Goal: Task Accomplishment & Management: Complete application form

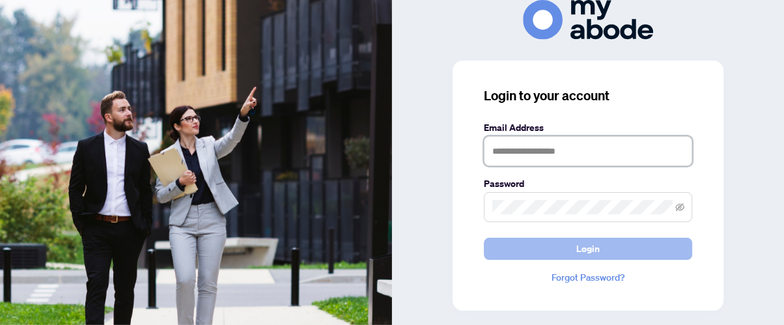
type input "**********"
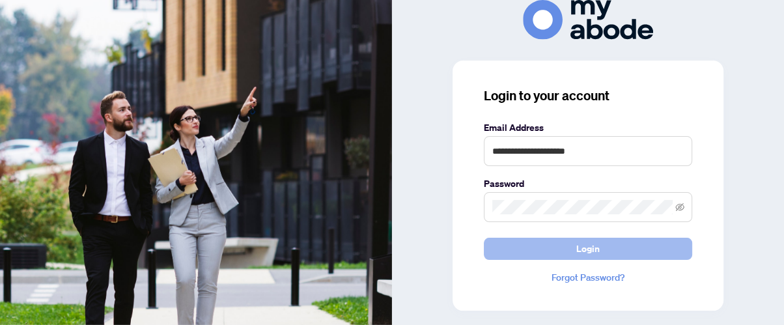
click at [562, 250] on button "Login" at bounding box center [588, 249] width 208 height 22
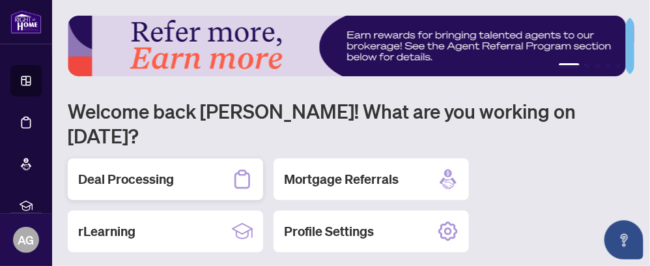
click at [129, 170] on h2 "Deal Processing" at bounding box center [126, 179] width 96 height 18
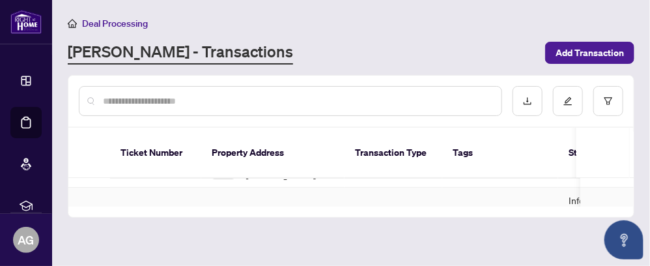
scroll to position [177, 0]
click at [271, 174] on td "[STREET_ADDRESS]" at bounding box center [272, 208] width 143 height 68
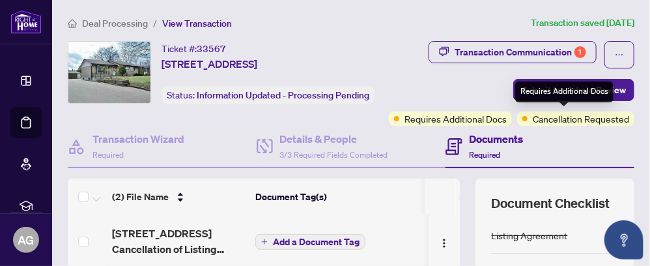
click at [507, 118] on span "Requires Additional Docs" at bounding box center [455, 118] width 102 height 14
click at [569, 95] on div "Requires Additional Docs" at bounding box center [564, 91] width 98 height 21
click at [507, 122] on span "Requires Additional Docs" at bounding box center [455, 118] width 102 height 14
click at [472, 118] on div "Requires Additional Docs Cancellation Requested" at bounding box center [511, 118] width 245 height 14
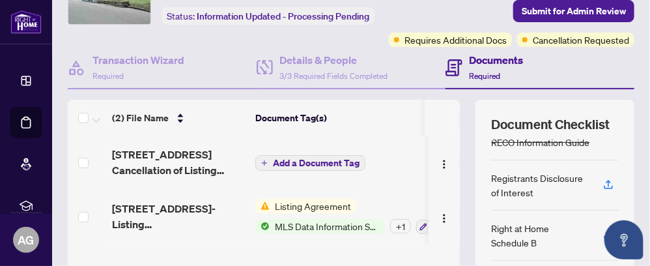
scroll to position [59, 0]
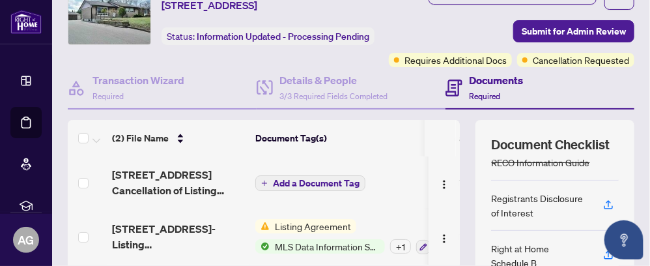
click at [492, 88] on h4 "Documents" at bounding box center [496, 80] width 54 height 16
click at [482, 88] on h4 "Documents" at bounding box center [496, 80] width 54 height 16
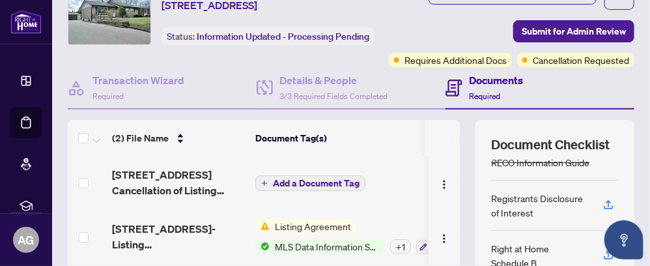
click at [480, 101] on span "Required" at bounding box center [484, 96] width 31 height 10
click at [459, 150] on div "(2) File Name Document Tag(s) Upload Date Status [STREET_ADDRESS] Cancellation …" at bounding box center [351, 266] width 566 height 293
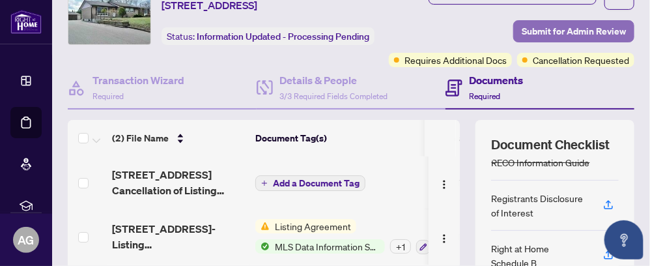
click at [559, 31] on span "Submit for Admin Review" at bounding box center [574, 31] width 104 height 21
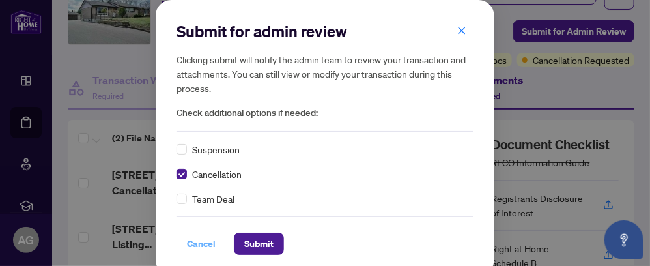
click at [193, 242] on span "Cancel" at bounding box center [201, 243] width 29 height 21
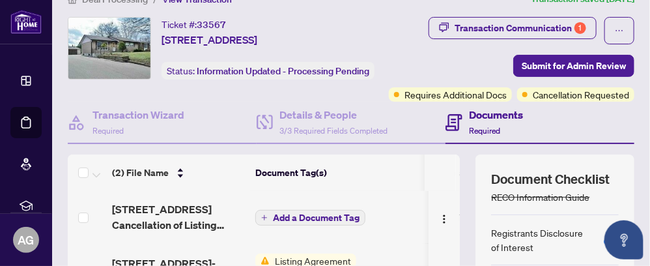
scroll to position [0, 0]
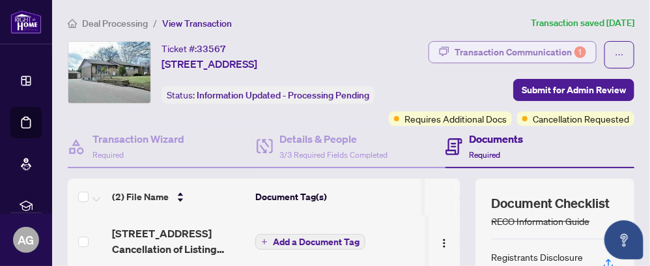
click at [473, 49] on div "Transaction Communication 1" at bounding box center [520, 52] width 132 height 21
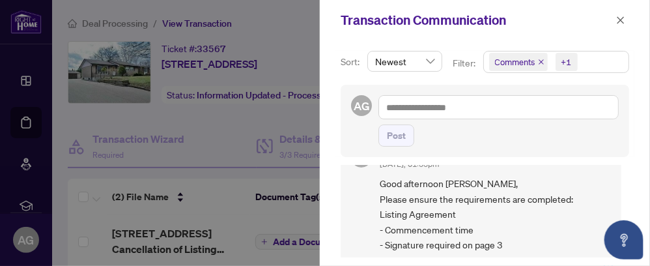
scroll to position [59, 0]
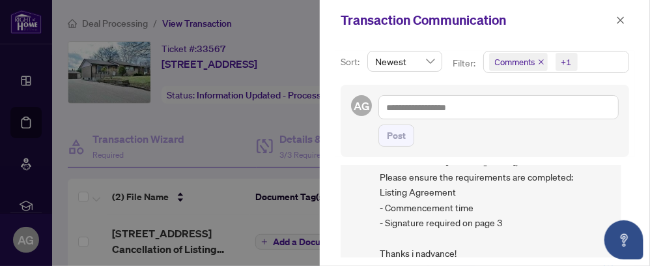
click at [236, 111] on div at bounding box center [325, 133] width 650 height 266
click at [621, 21] on icon "close" at bounding box center [620, 20] width 9 height 9
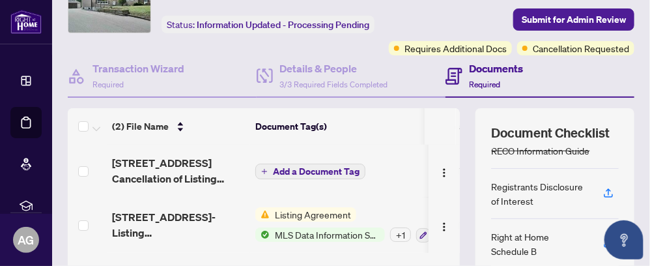
scroll to position [118, 0]
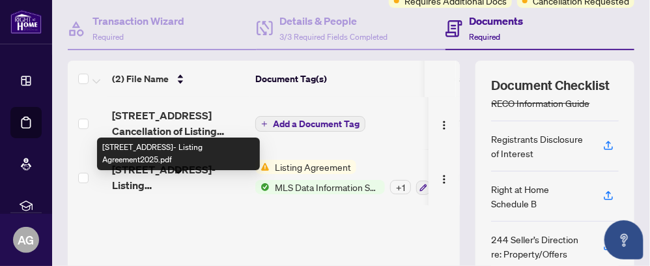
click at [177, 186] on span "[STREET_ADDRESS]- Listing Agreement2025.pdf" at bounding box center [178, 176] width 133 height 31
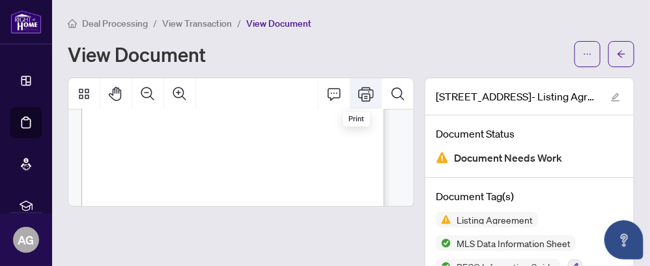
click at [358, 98] on icon "Print" at bounding box center [366, 94] width 16 height 16
click at [113, 23] on span "Deal Processing" at bounding box center [115, 24] width 66 height 12
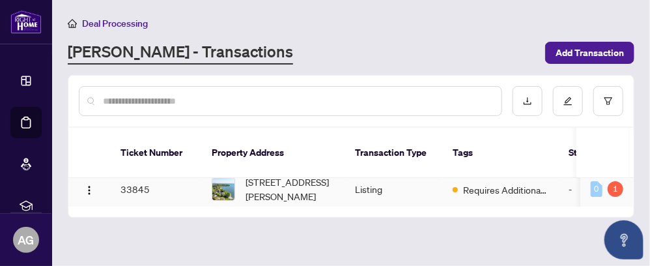
scroll to position [177, 0]
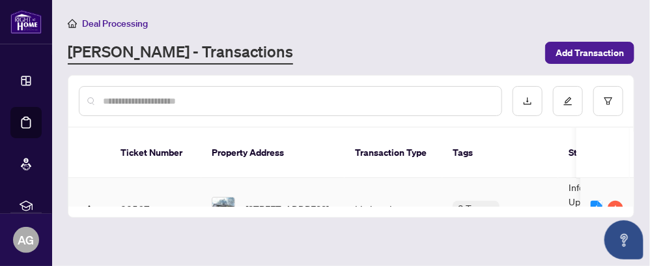
click at [335, 179] on td "[STREET_ADDRESS]" at bounding box center [272, 208] width 143 height 68
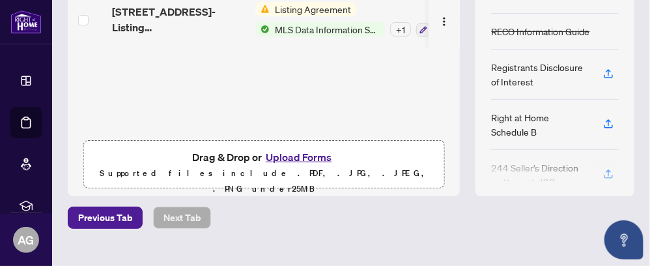
scroll to position [257, 0]
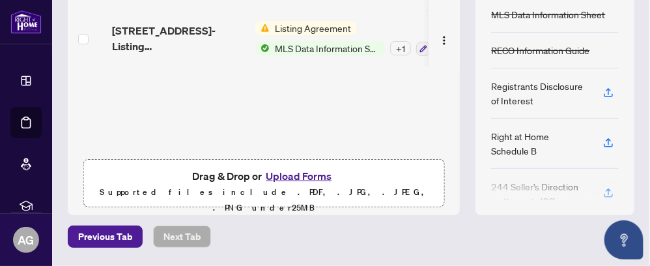
click at [300, 184] on button "Upload Forms" at bounding box center [299, 175] width 74 height 17
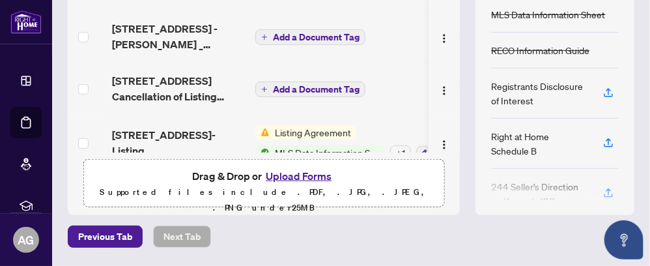
scroll to position [0, 0]
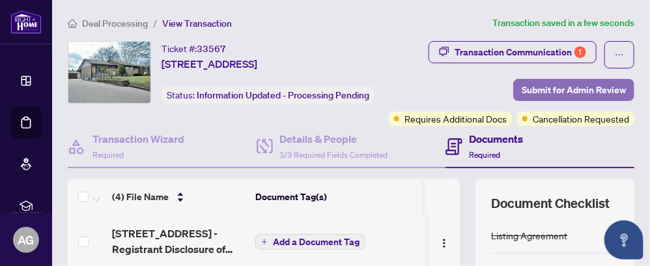
click at [560, 89] on span "Submit for Admin Review" at bounding box center [574, 89] width 104 height 21
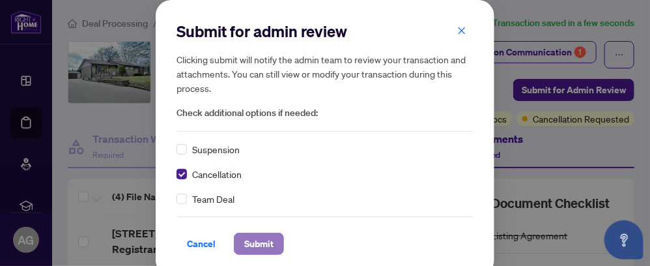
click at [261, 244] on span "Submit" at bounding box center [258, 243] width 29 height 21
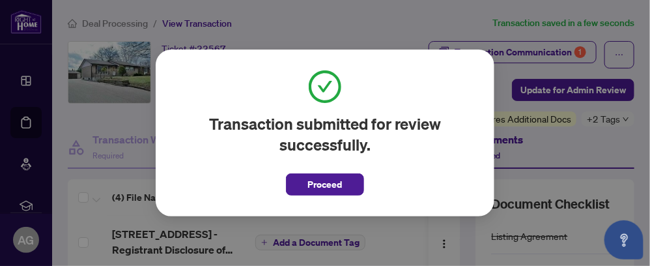
click at [327, 187] on span "Proceed" at bounding box center [325, 184] width 35 height 21
